Goal: Task Accomplishment & Management: Manage account settings

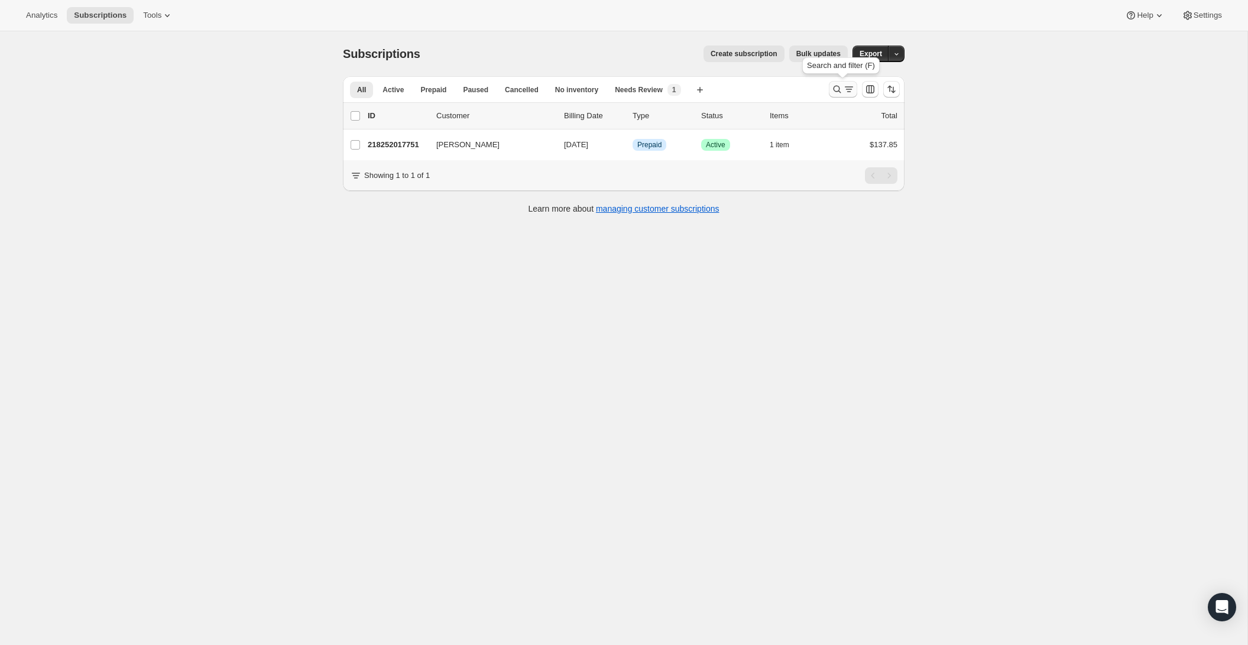
click at [852, 90] on icon "Search and filter results" at bounding box center [849, 89] width 12 height 12
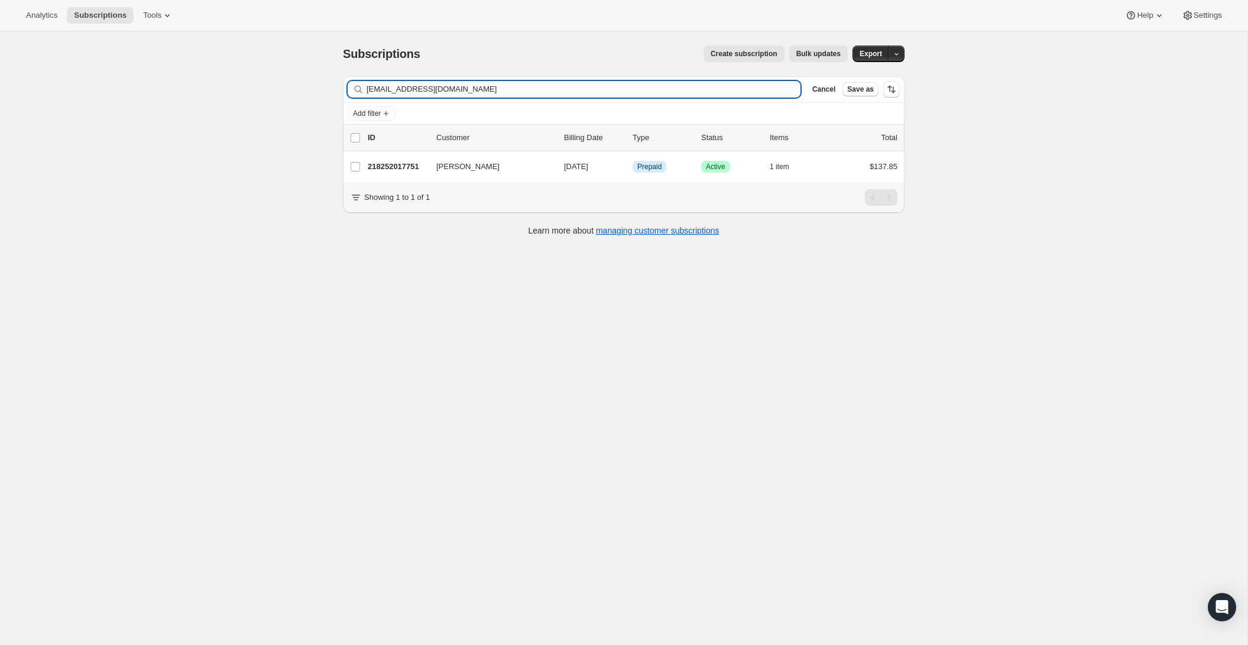
click at [633, 91] on input "[EMAIL_ADDRESS][DOMAIN_NAME]" at bounding box center [583, 89] width 434 height 17
type input "[EMAIL_ADDRESS][DOMAIN_NAME]"
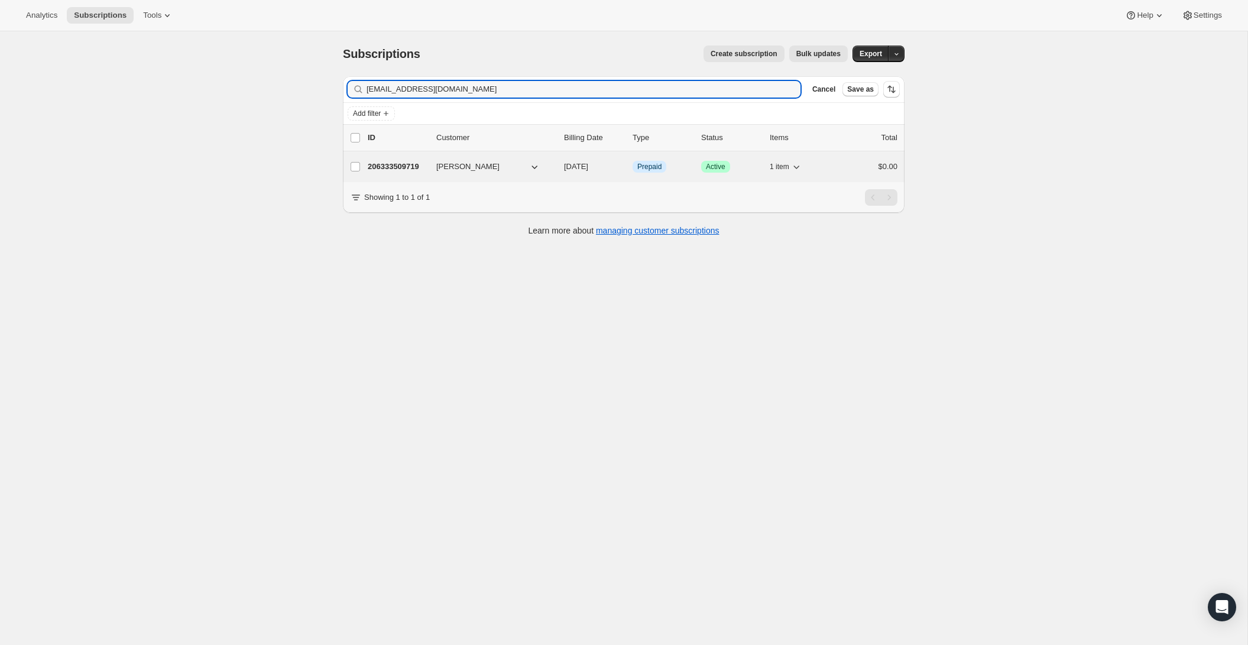
click at [386, 166] on p "206333509719" at bounding box center [397, 167] width 59 height 12
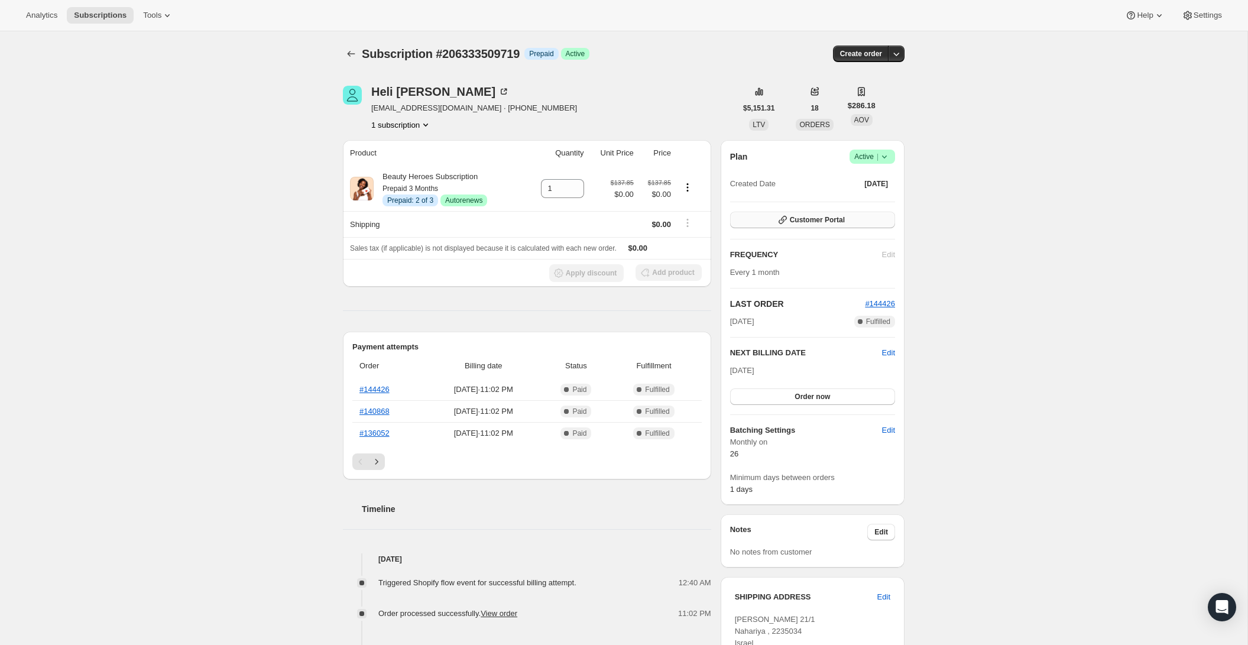
click at [837, 223] on span "Customer Portal" at bounding box center [817, 219] width 55 height 9
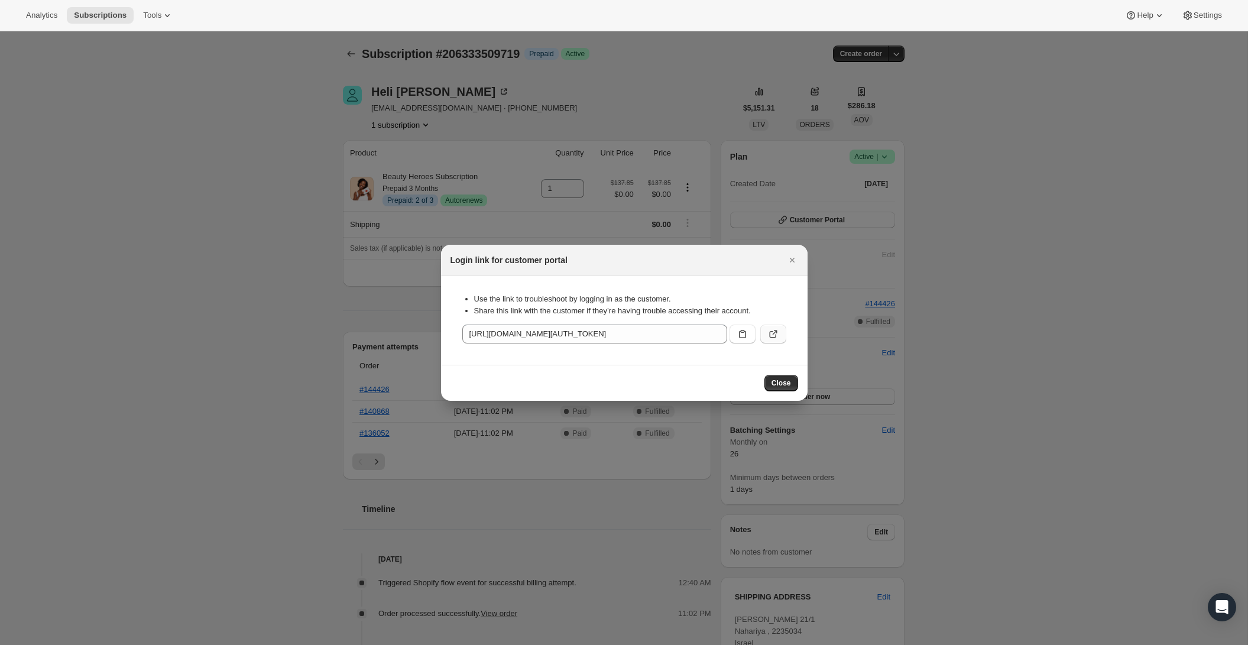
click at [784, 335] on button ":r34:" at bounding box center [773, 333] width 26 height 19
drag, startPoint x: 781, startPoint y: 375, endPoint x: 753, endPoint y: 351, distance: 37.3
click at [781, 375] on button "Close" at bounding box center [781, 383] width 34 height 17
